Goal: Task Accomplishment & Management: Complete application form

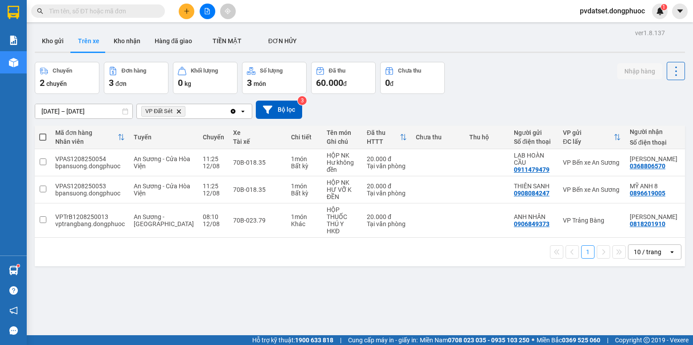
drag, startPoint x: 54, startPoint y: 47, endPoint x: 71, endPoint y: 33, distance: 22.1
click at [55, 47] on button "Kho gửi" at bounding box center [53, 40] width 36 height 21
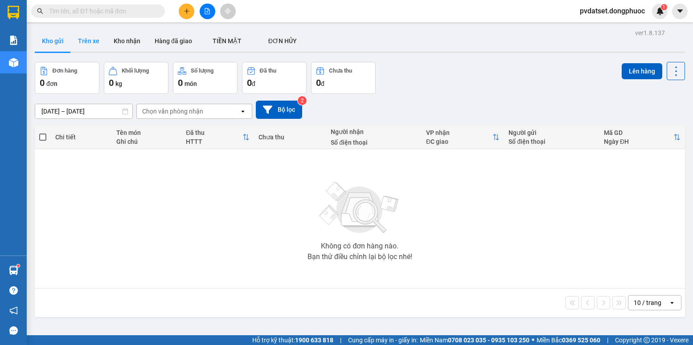
click at [79, 40] on button "Trên xe" at bounding box center [89, 40] width 36 height 21
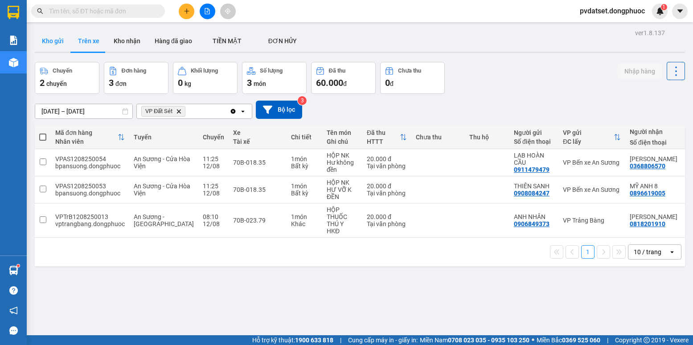
click at [68, 42] on button "Kho gửi" at bounding box center [53, 40] width 36 height 21
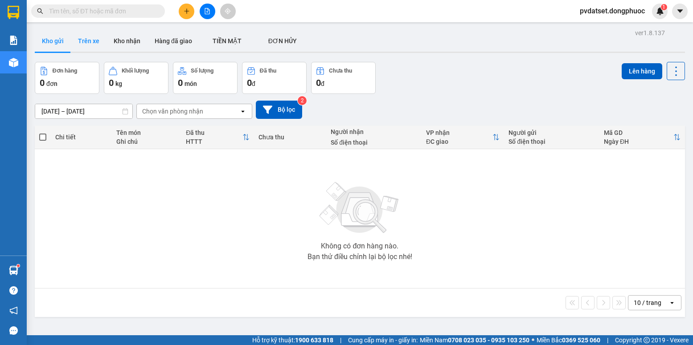
click at [87, 40] on button "Trên xe" at bounding box center [89, 40] width 36 height 21
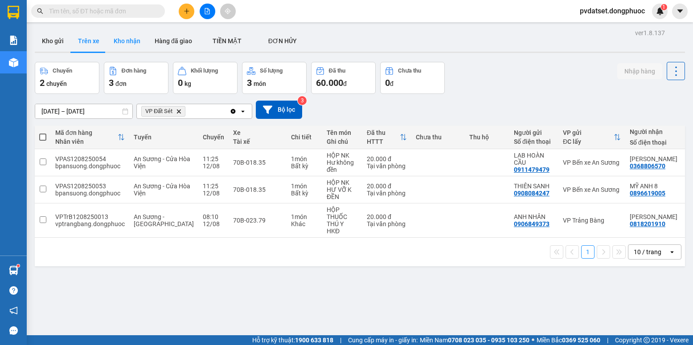
drag, startPoint x: 131, startPoint y: 46, endPoint x: 118, endPoint y: 45, distance: 13.0
click at [130, 46] on button "Kho nhận" at bounding box center [126, 40] width 41 height 21
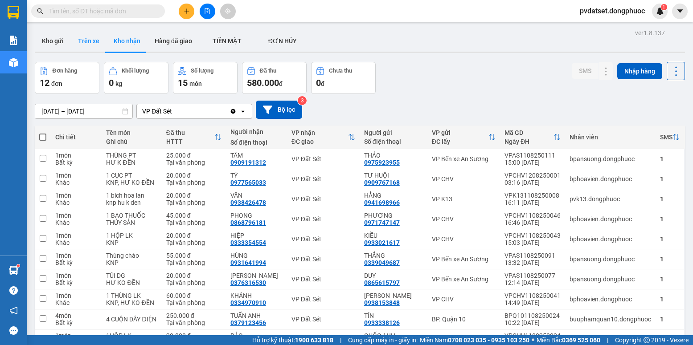
click at [91, 43] on button "Trên xe" at bounding box center [89, 40] width 36 height 21
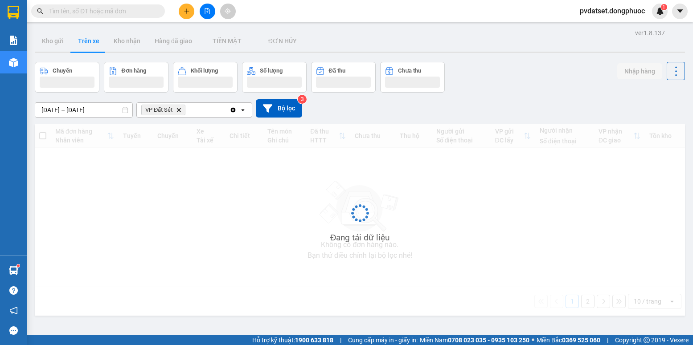
click at [91, 43] on button "Trên xe" at bounding box center [89, 40] width 36 height 21
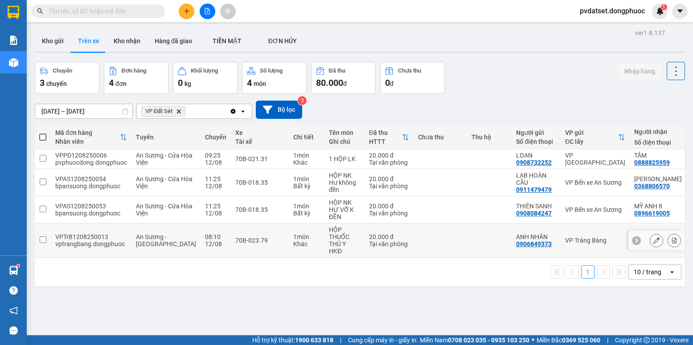
click at [324, 258] on td "HỘP THUỐC THÚ Y HKĐ" at bounding box center [344, 241] width 40 height 34
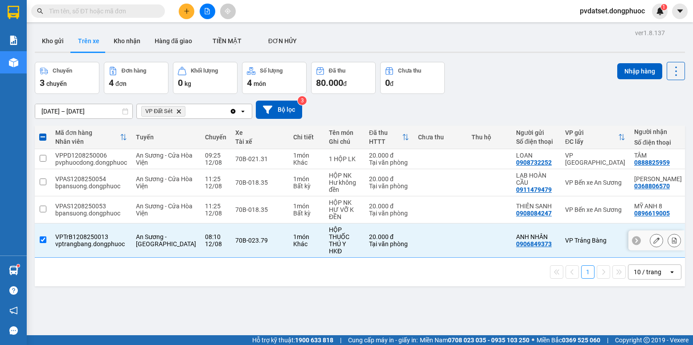
click at [329, 248] on div "HỘP THUỐC THÚ Y" at bounding box center [344, 236] width 31 height 21
checkbox input "false"
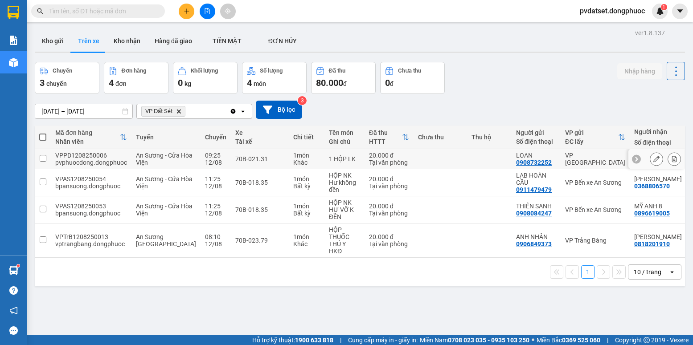
click at [413, 160] on td at bounding box center [439, 159] width 53 height 20
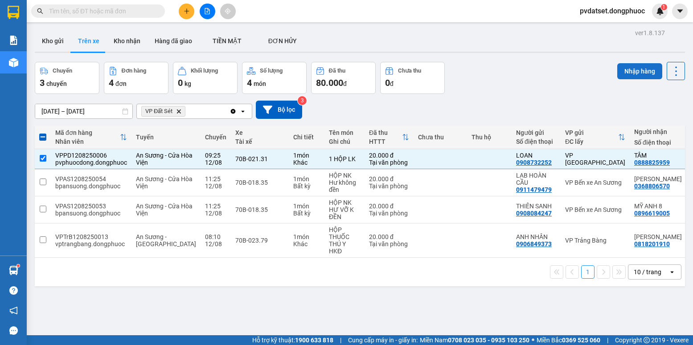
click at [638, 69] on button "Nhập hàng" at bounding box center [639, 71] width 45 height 16
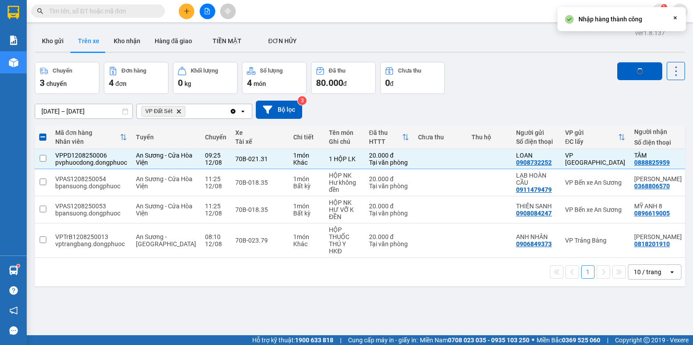
checkbox input "false"
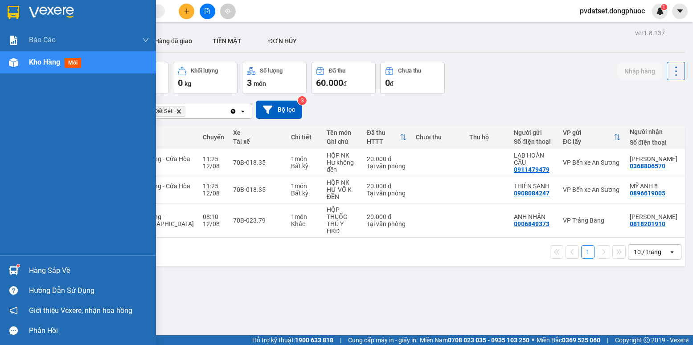
click at [13, 271] on img at bounding box center [13, 270] width 9 height 9
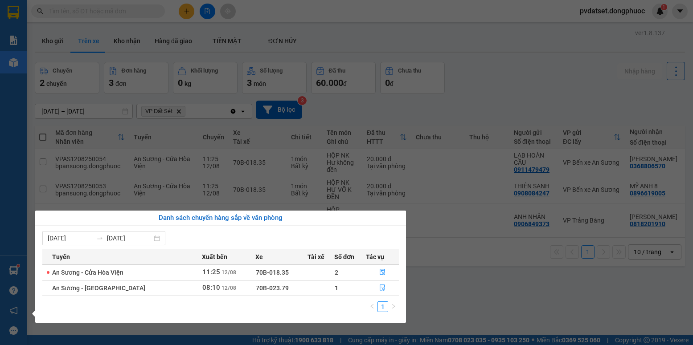
click at [448, 271] on section "Kết quả tìm kiếm ( 0 ) Bộ lọc Ngày tạo đơn gần nhất No Data pvdatset.dongphuoc …" at bounding box center [346, 172] width 693 height 345
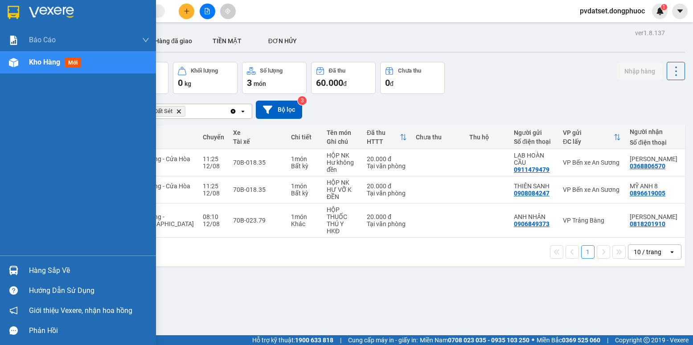
click at [30, 271] on div "Hàng sắp về" at bounding box center [89, 270] width 120 height 13
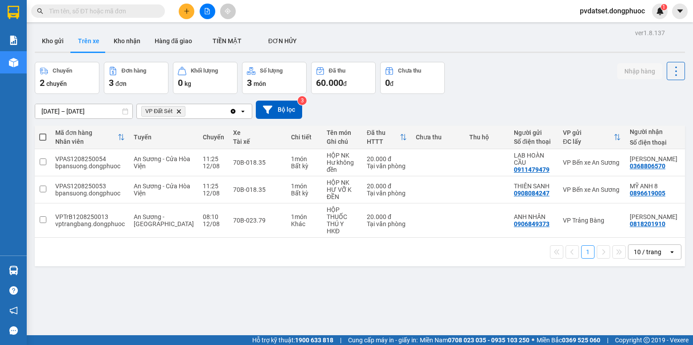
drag, startPoint x: 463, startPoint y: 308, endPoint x: 235, endPoint y: 58, distance: 338.7
click at [462, 307] on section "Kết quả tìm kiếm ( 0 ) Bộ lọc Ngày tạo đơn gần nhất No Data pvdatset.dongphuoc …" at bounding box center [346, 172] width 693 height 345
click at [465, 223] on td at bounding box center [487, 221] width 45 height 34
checkbox input "true"
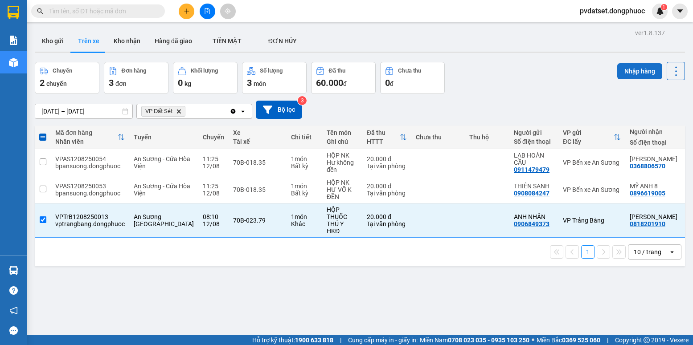
click at [625, 71] on button "Nhập hàng" at bounding box center [639, 71] width 45 height 16
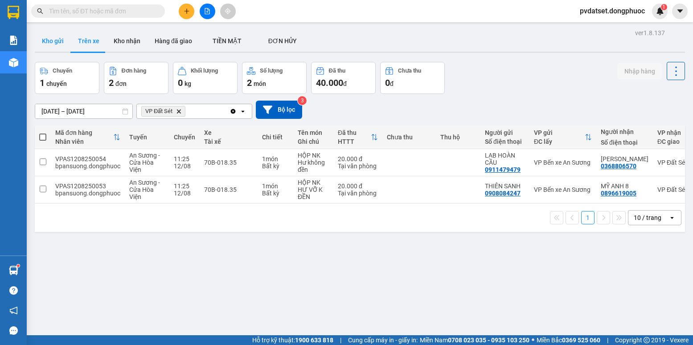
click at [68, 40] on button "Kho gửi" at bounding box center [53, 40] width 36 height 21
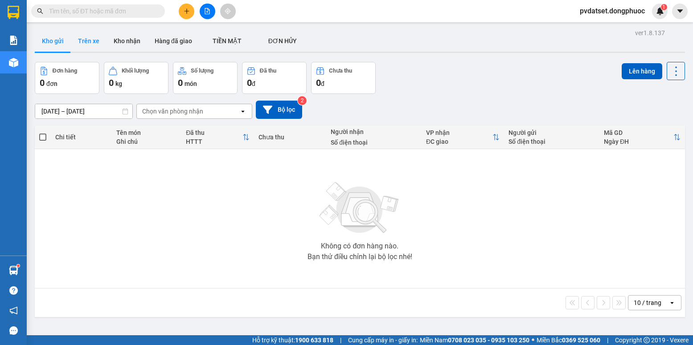
click at [88, 46] on button "Trên xe" at bounding box center [89, 40] width 36 height 21
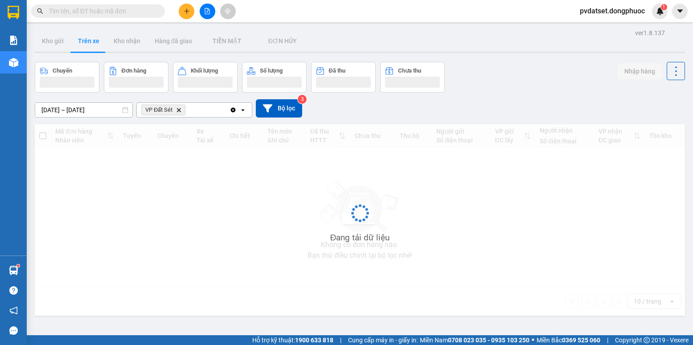
click at [88, 46] on button "Trên xe" at bounding box center [89, 40] width 36 height 21
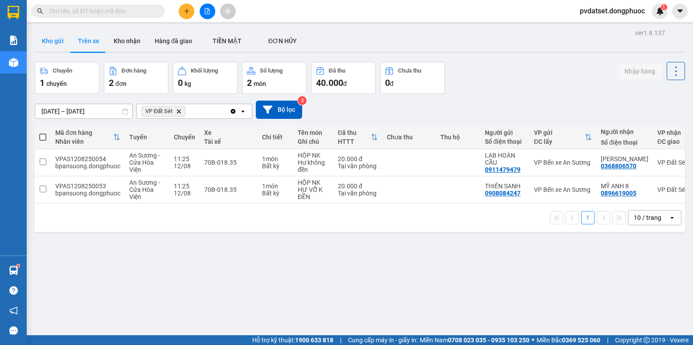
click at [45, 45] on button "Kho gửi" at bounding box center [53, 40] width 36 height 21
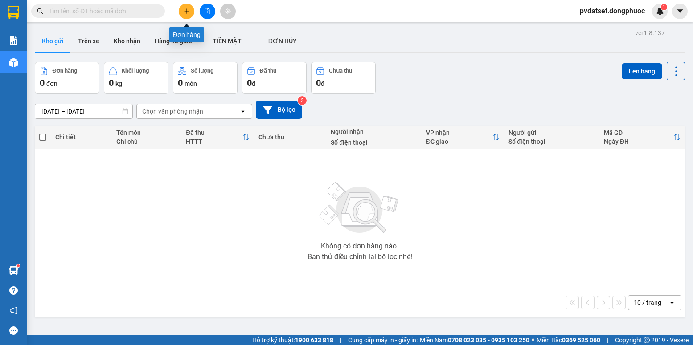
click at [186, 12] on icon "plus" at bounding box center [187, 11] width 6 height 6
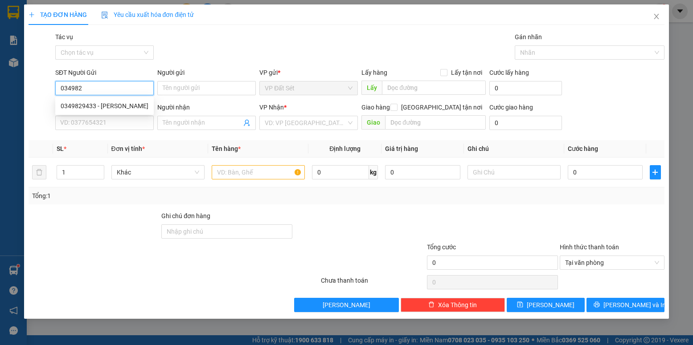
click at [140, 103] on div "0349829433 - [PERSON_NAME]" at bounding box center [105, 106] width 88 height 10
type input "0349829433"
type input "[PERSON_NAME]"
type input "0938770770"
type input "TOẢN"
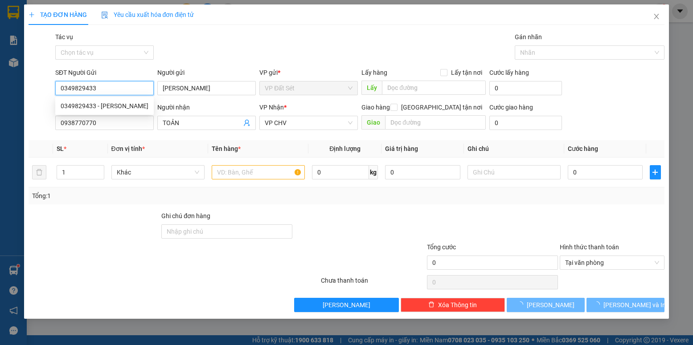
type input "20.000"
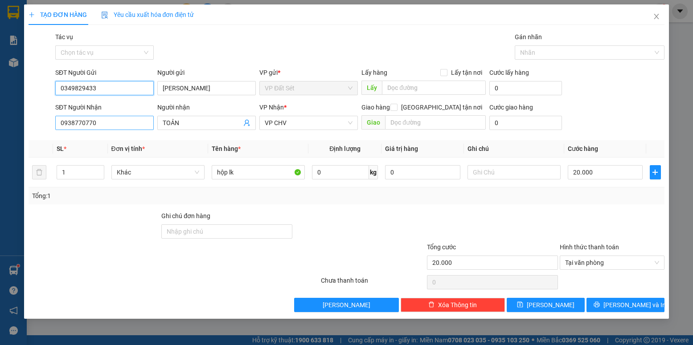
type input "0349829433"
drag, startPoint x: 85, startPoint y: 123, endPoint x: 36, endPoint y: 123, distance: 49.0
click at [36, 123] on div "SĐT Người Nhận 0938770770 0938770770 Người nhận TOẢN VP Nhận * VP CHV Giao hàng…" at bounding box center [346, 117] width 637 height 31
type input "0386635379"
drag, startPoint x: 174, startPoint y: 122, endPoint x: 147, endPoint y: 122, distance: 27.6
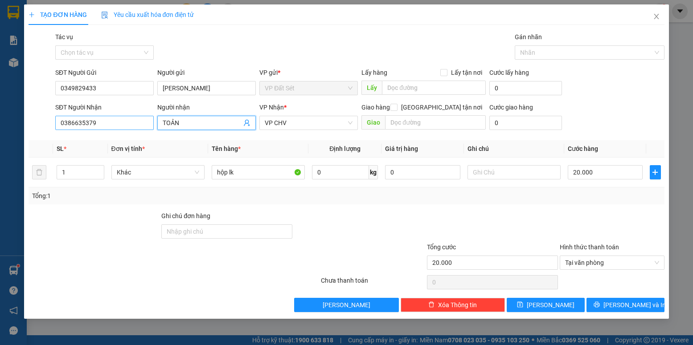
click at [147, 122] on div "SĐT Người Nhận 0386635379 Người nhận TOẢN TOẢN VP Nhận * VP CHV Giao hàng Giao …" at bounding box center [359, 117] width 613 height 31
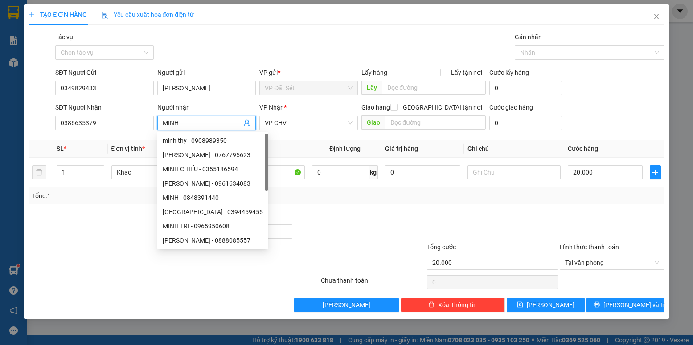
type input "MINH"
click at [524, 191] on div "Tổng: 1" at bounding box center [346, 196] width 628 height 10
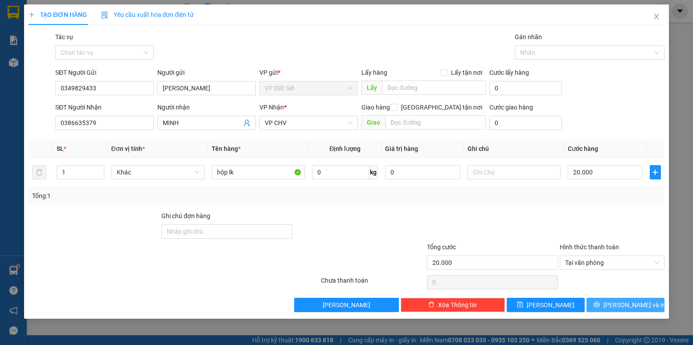
click at [626, 310] on button "[PERSON_NAME] và In" at bounding box center [625, 305] width 78 height 14
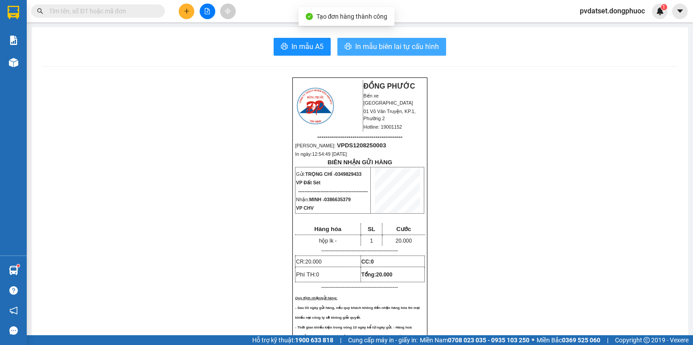
click at [430, 54] on button "In mẫu biên lai tự cấu hình" at bounding box center [391, 47] width 109 height 18
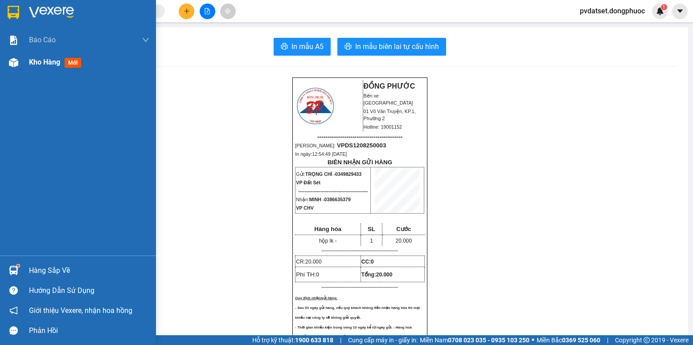
click at [75, 64] on span "mới" at bounding box center [73, 63] width 16 height 10
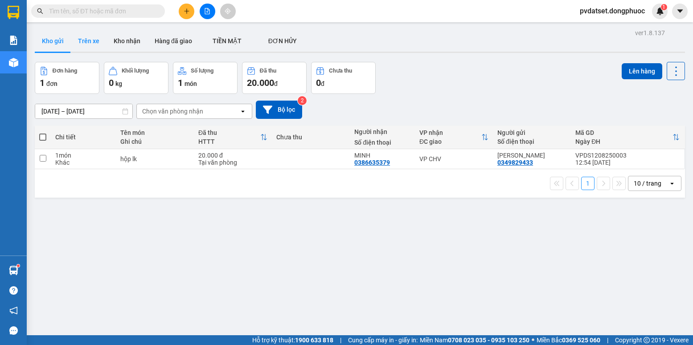
click at [103, 45] on button "Trên xe" at bounding box center [89, 40] width 36 height 21
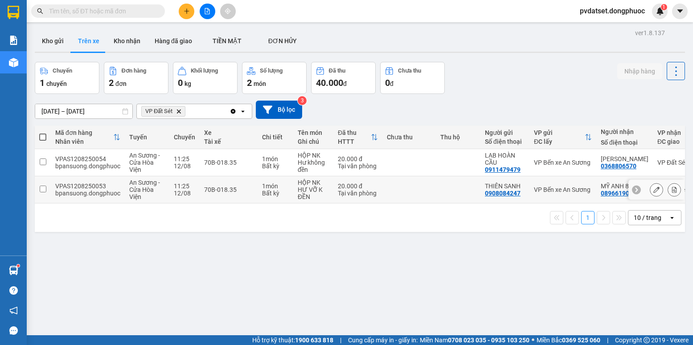
drag, startPoint x: 342, startPoint y: 196, endPoint x: 342, endPoint y: 180, distance: 16.5
click at [342, 196] on div "Tại văn phòng" at bounding box center [358, 193] width 40 height 7
checkbox input "true"
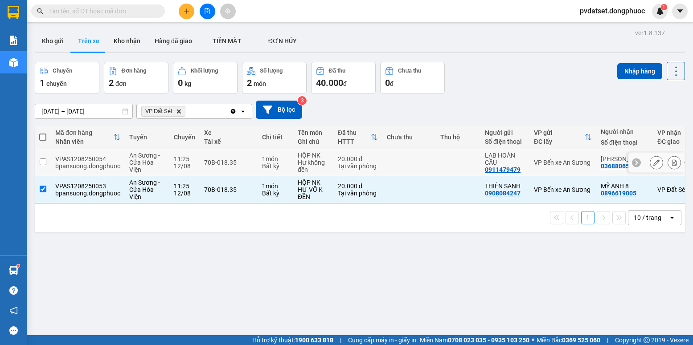
click at [343, 168] on div "Tại văn phòng" at bounding box center [358, 166] width 40 height 7
checkbox input "true"
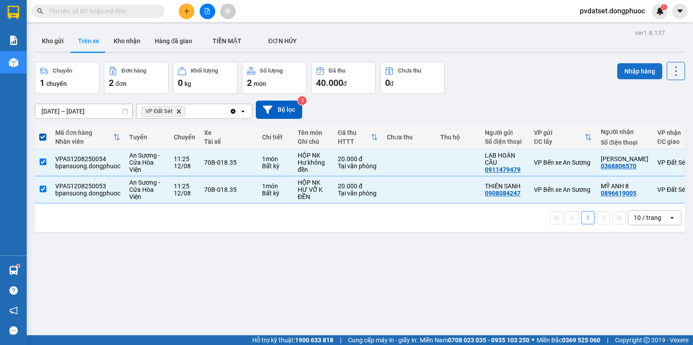
click at [630, 67] on button "Nhập hàng" at bounding box center [639, 71] width 45 height 16
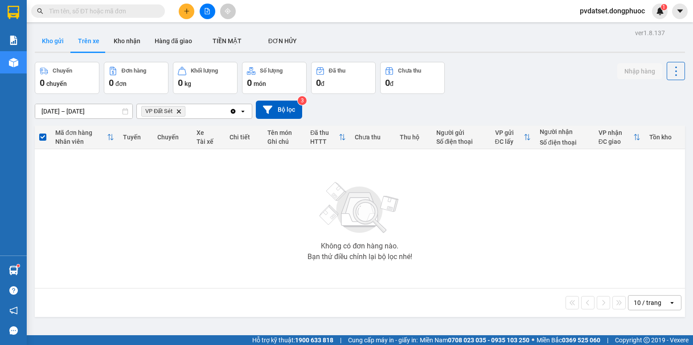
click at [60, 44] on button "Kho gửi" at bounding box center [53, 40] width 36 height 21
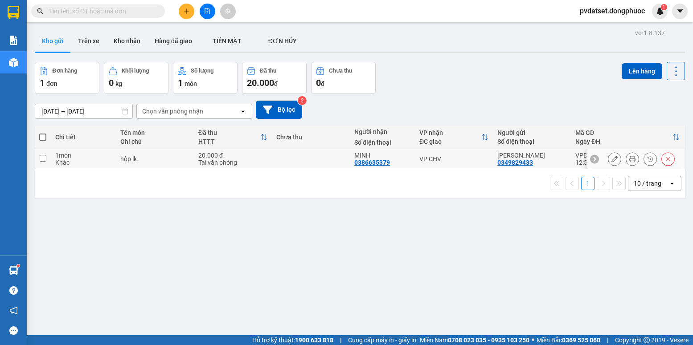
click at [434, 161] on div "VP CHV" at bounding box center [453, 159] width 69 height 7
checkbox input "true"
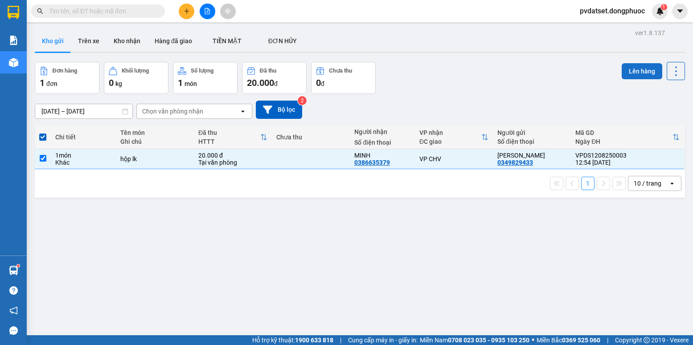
click at [629, 65] on button "Lên hàng" at bounding box center [642, 71] width 41 height 16
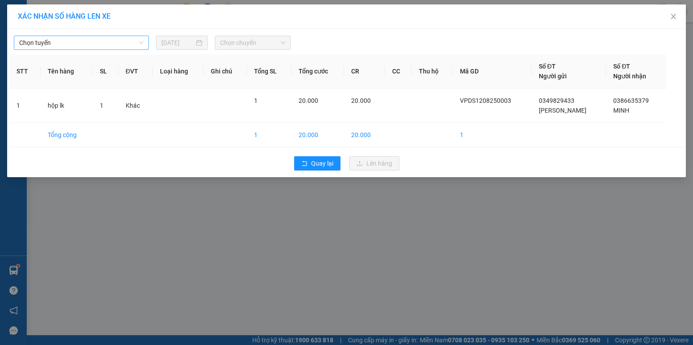
click at [135, 44] on span "Chọn tuyến" at bounding box center [81, 42] width 124 height 13
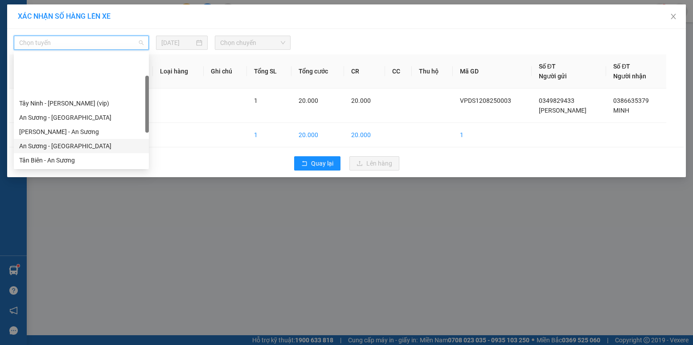
scroll to position [45, 0]
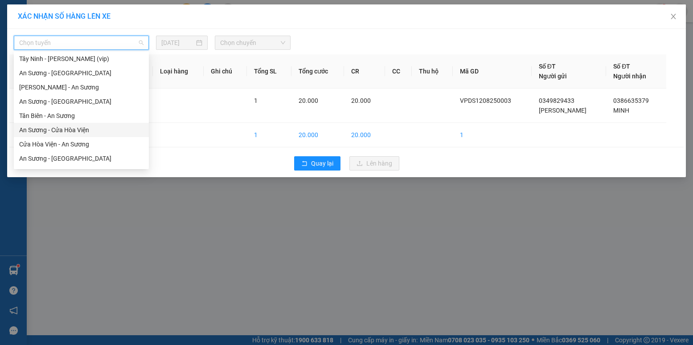
click at [60, 132] on div "An Sương - Cửa Hòa Viện" at bounding box center [81, 130] width 124 height 10
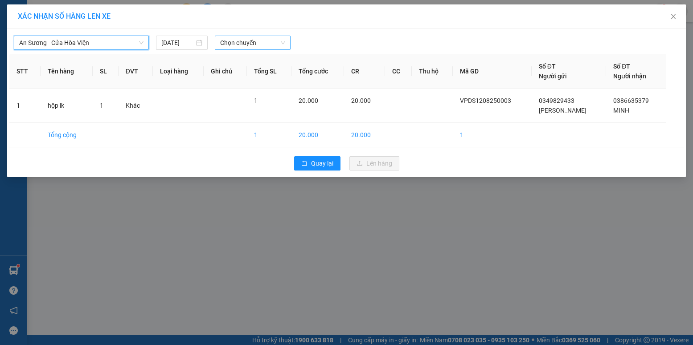
click at [252, 46] on span "Chọn chuyến" at bounding box center [252, 42] width 65 height 13
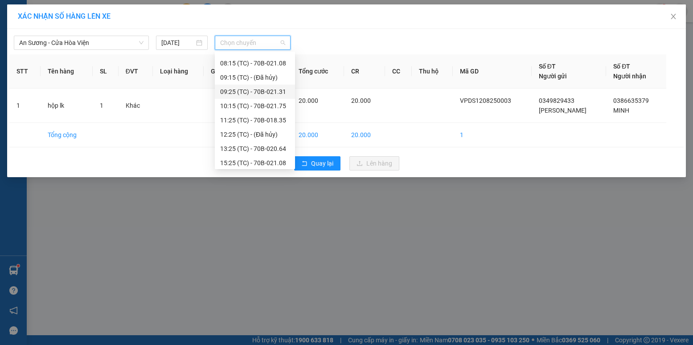
scroll to position [86, 0]
click at [262, 75] on div "11:25 (TC) - 70B-018.35" at bounding box center [255, 75] width 70 height 10
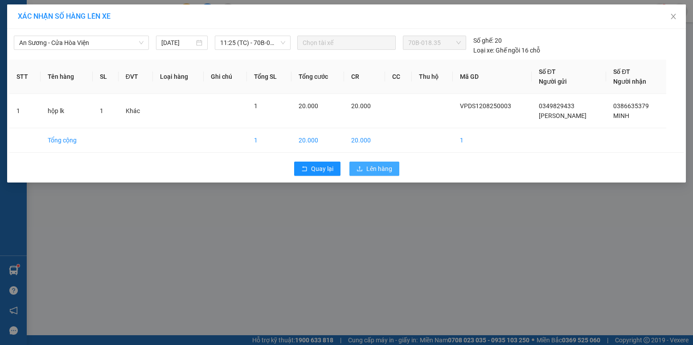
click at [386, 168] on span "Lên hàng" at bounding box center [379, 169] width 26 height 10
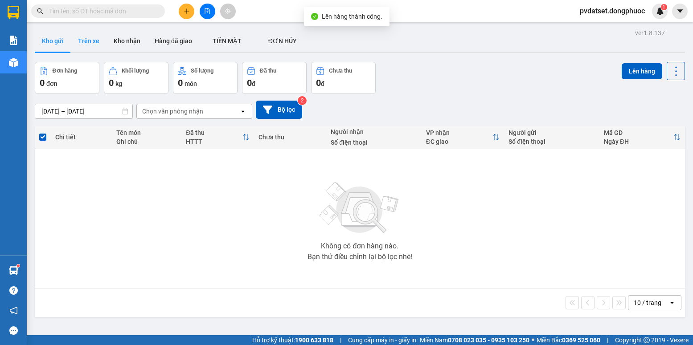
click at [85, 43] on button "Trên xe" at bounding box center [89, 40] width 36 height 21
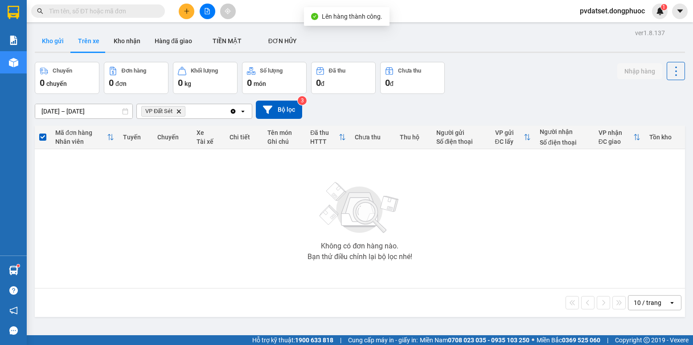
click at [50, 42] on button "Kho gửi" at bounding box center [53, 40] width 36 height 21
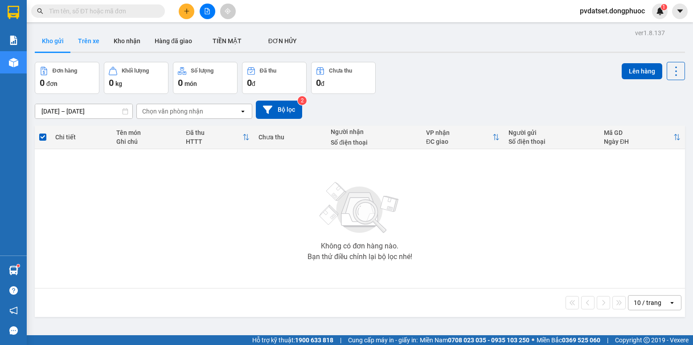
click at [90, 35] on button "Trên xe" at bounding box center [89, 40] width 36 height 21
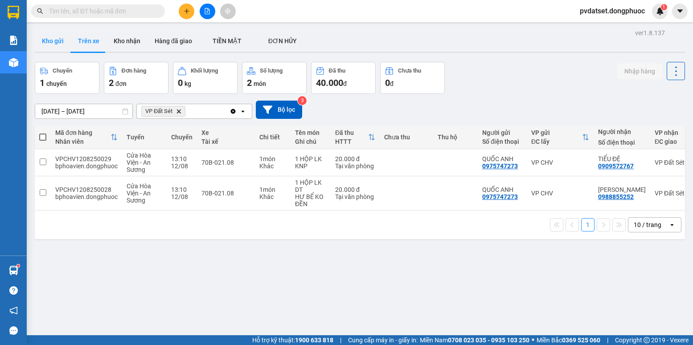
click at [54, 39] on button "Kho gửi" at bounding box center [53, 40] width 36 height 21
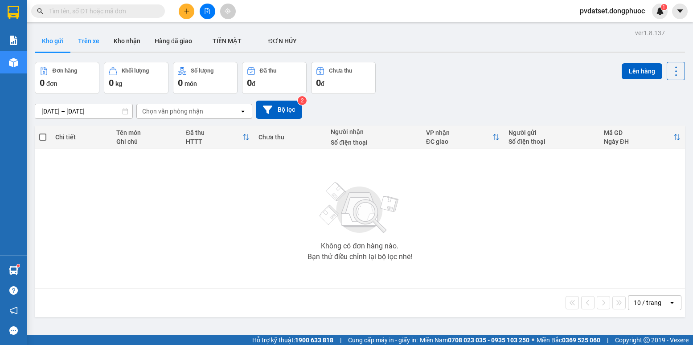
click at [80, 49] on button "Trên xe" at bounding box center [89, 40] width 36 height 21
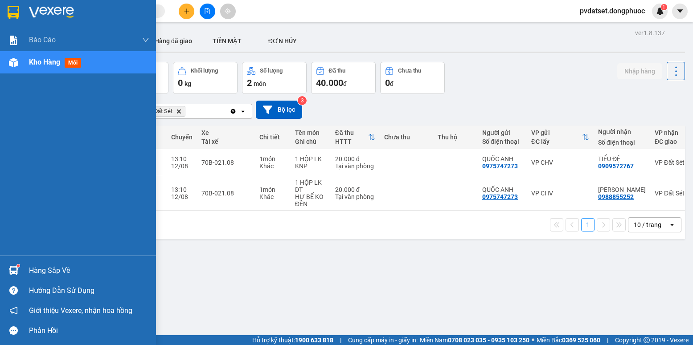
click at [20, 273] on div at bounding box center [14, 271] width 16 height 16
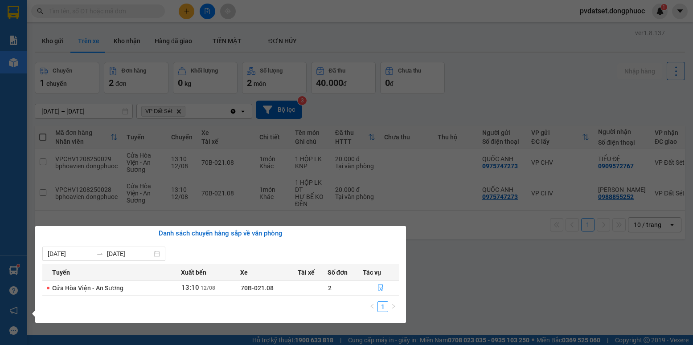
click at [442, 277] on section "Kết quả tìm kiếm ( 0 ) Bộ lọc Ngày tạo đơn gần nhất No Data pvdatset.dongphuoc …" at bounding box center [346, 172] width 693 height 345
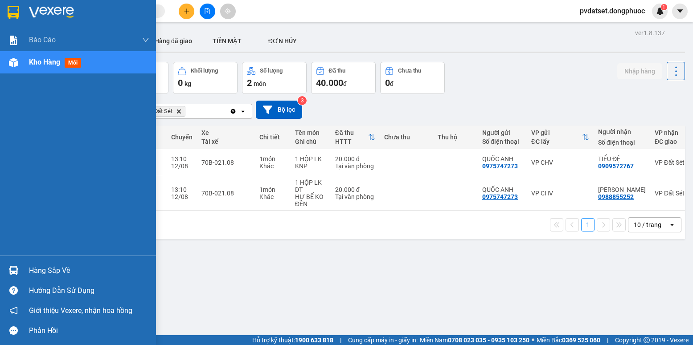
click at [10, 269] on img at bounding box center [13, 270] width 9 height 9
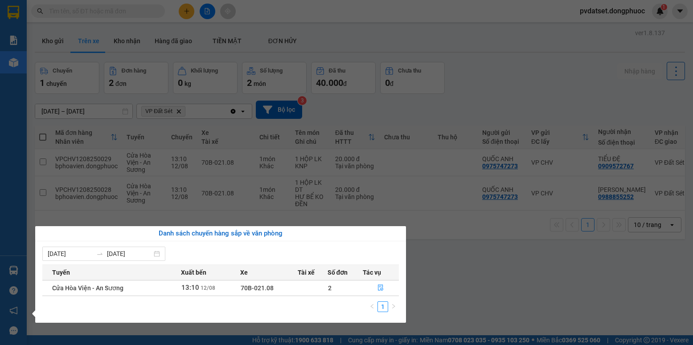
click at [537, 303] on section "Kết quả tìm kiếm ( 0 ) Bộ lọc Ngày tạo đơn gần nhất No Data pvdatset.dongphuoc …" at bounding box center [346, 172] width 693 height 345
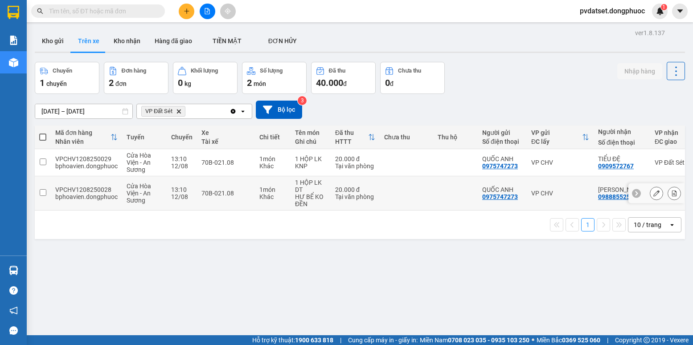
drag, startPoint x: 277, startPoint y: 199, endPoint x: 285, endPoint y: 164, distance: 36.1
click at [277, 195] on div "Khác" at bounding box center [272, 196] width 27 height 7
checkbox input "true"
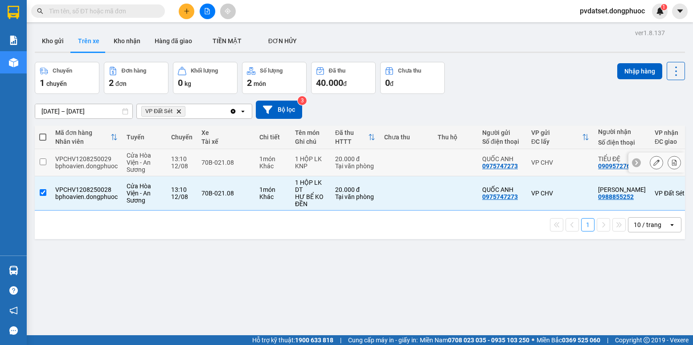
click at [285, 161] on div "1 món" at bounding box center [272, 159] width 27 height 7
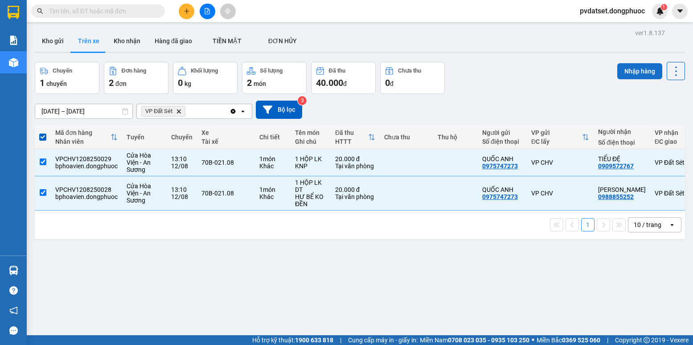
click at [651, 78] on button "Nhập hàng" at bounding box center [639, 71] width 45 height 16
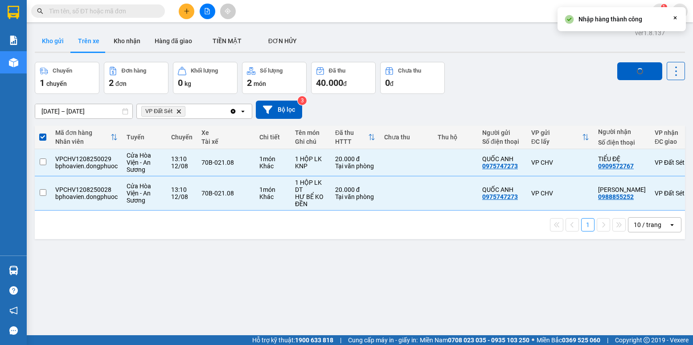
checkbox input "false"
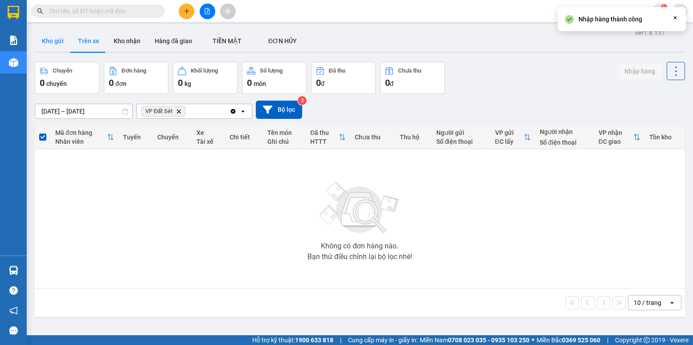
click at [52, 45] on button "Kho gửi" at bounding box center [53, 40] width 36 height 21
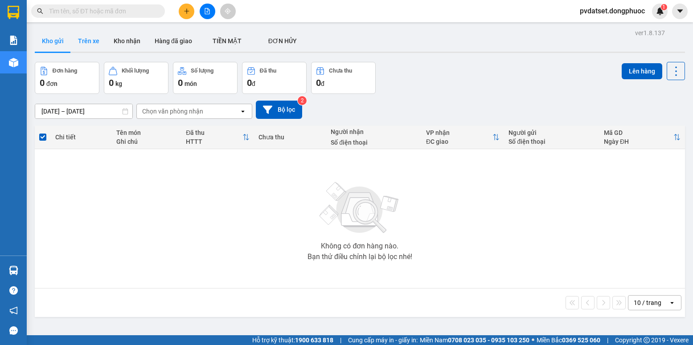
click at [85, 40] on button "Trên xe" at bounding box center [89, 40] width 36 height 21
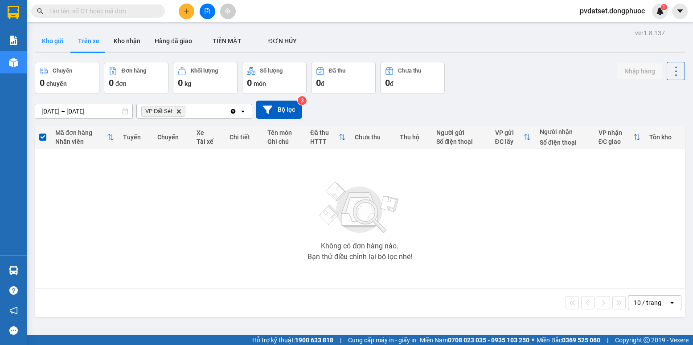
click at [59, 45] on button "Kho gửi" at bounding box center [53, 40] width 36 height 21
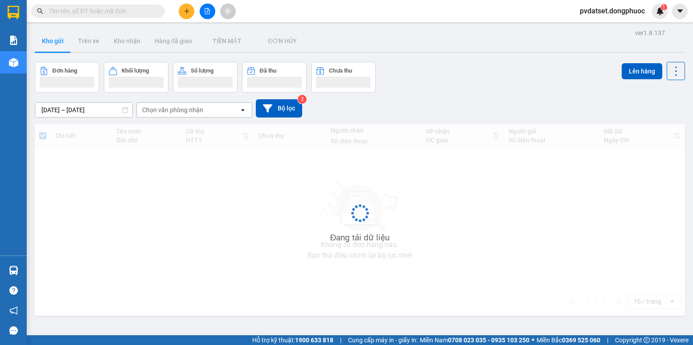
drag, startPoint x: 59, startPoint y: 45, endPoint x: 131, endPoint y: 2, distance: 83.3
click at [61, 45] on button "Kho gửi" at bounding box center [53, 40] width 36 height 21
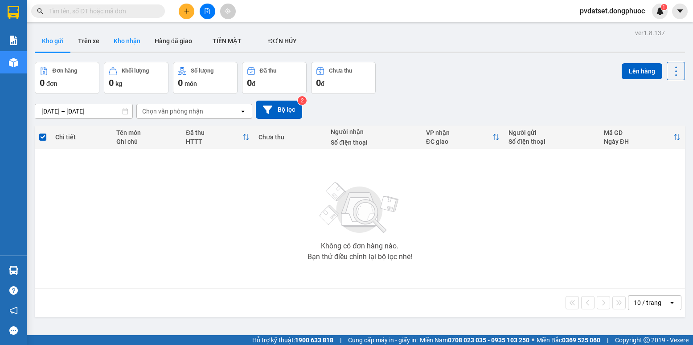
click at [125, 51] on button "Kho nhận" at bounding box center [126, 40] width 41 height 21
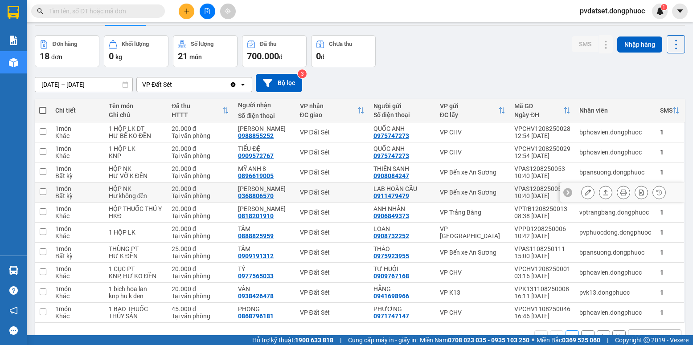
scroll to position [51, 0]
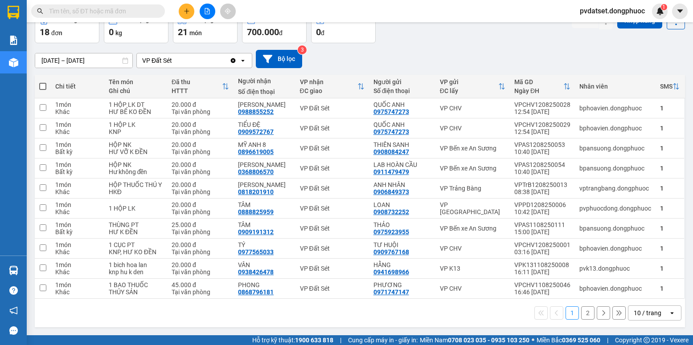
click at [649, 315] on div "10 / trang" at bounding box center [648, 313] width 28 height 9
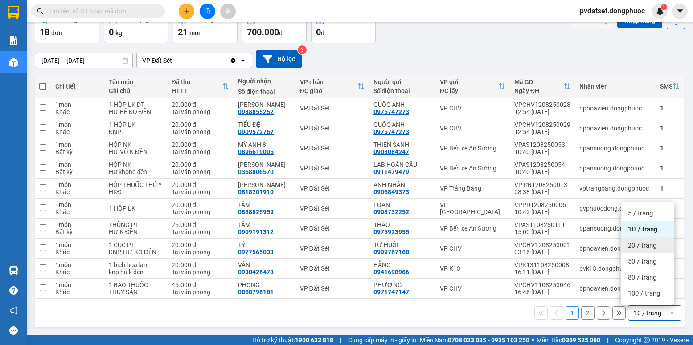
click at [645, 247] on span "20 / trang" at bounding box center [642, 245] width 29 height 9
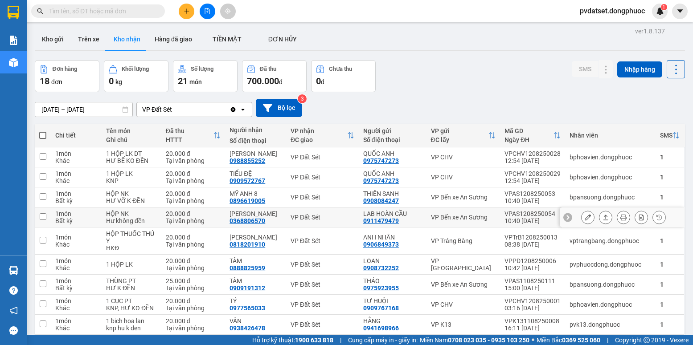
scroll to position [0, 0]
